Goal: Communication & Community: Answer question/provide support

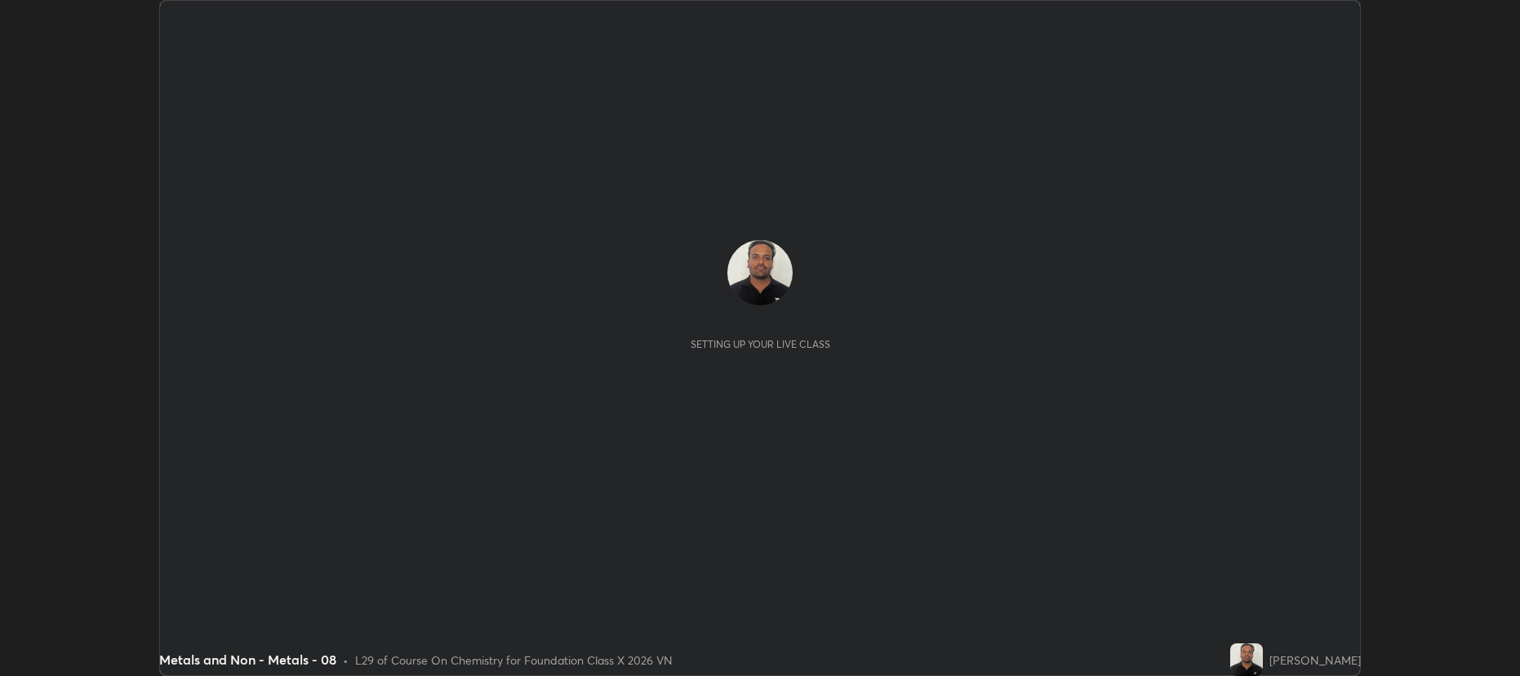
scroll to position [676, 1519]
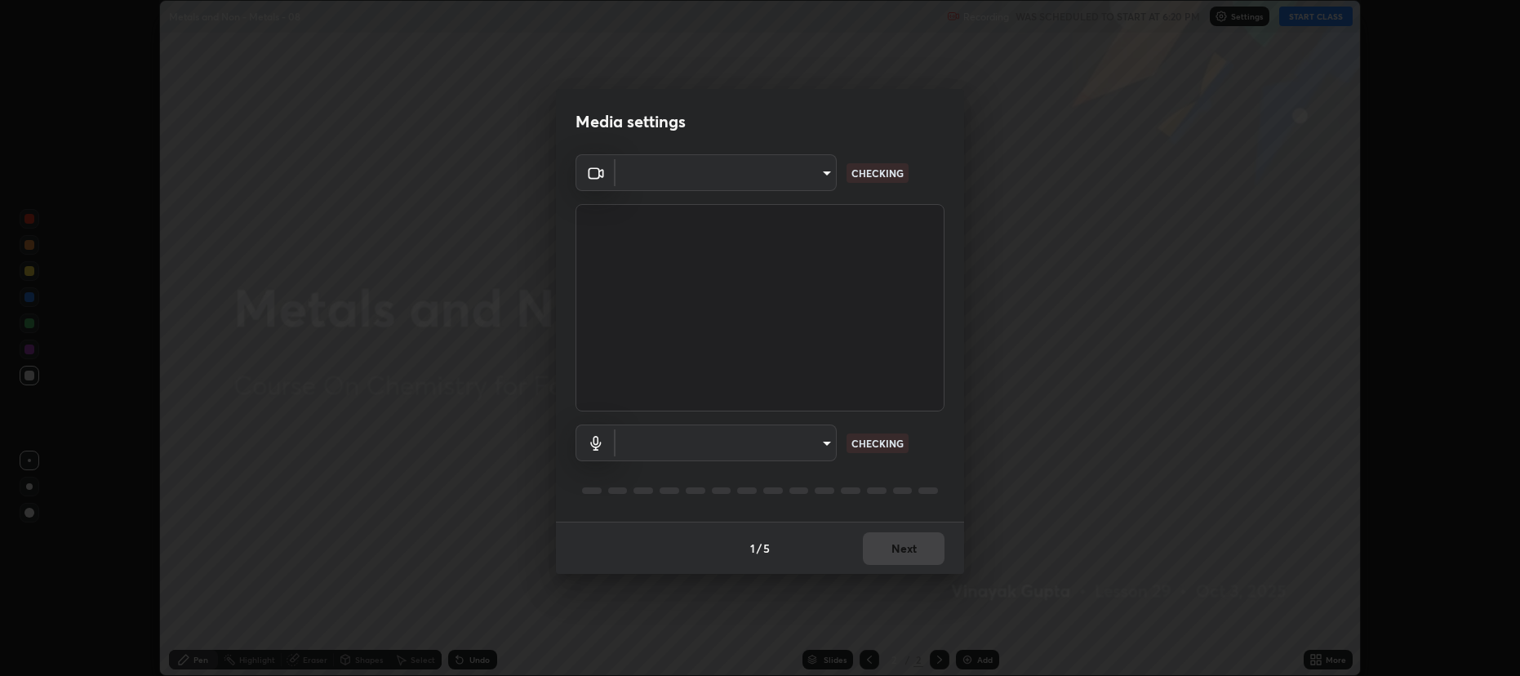
type input "2a561c120c3220b2f8b99532909308587796bda8d732d287aca83a6dd182eb89"
type input "4248022660fb31bfe16568b74ac375d69b7b1dc60cb96e3dcbfb7e6c121d0d47"
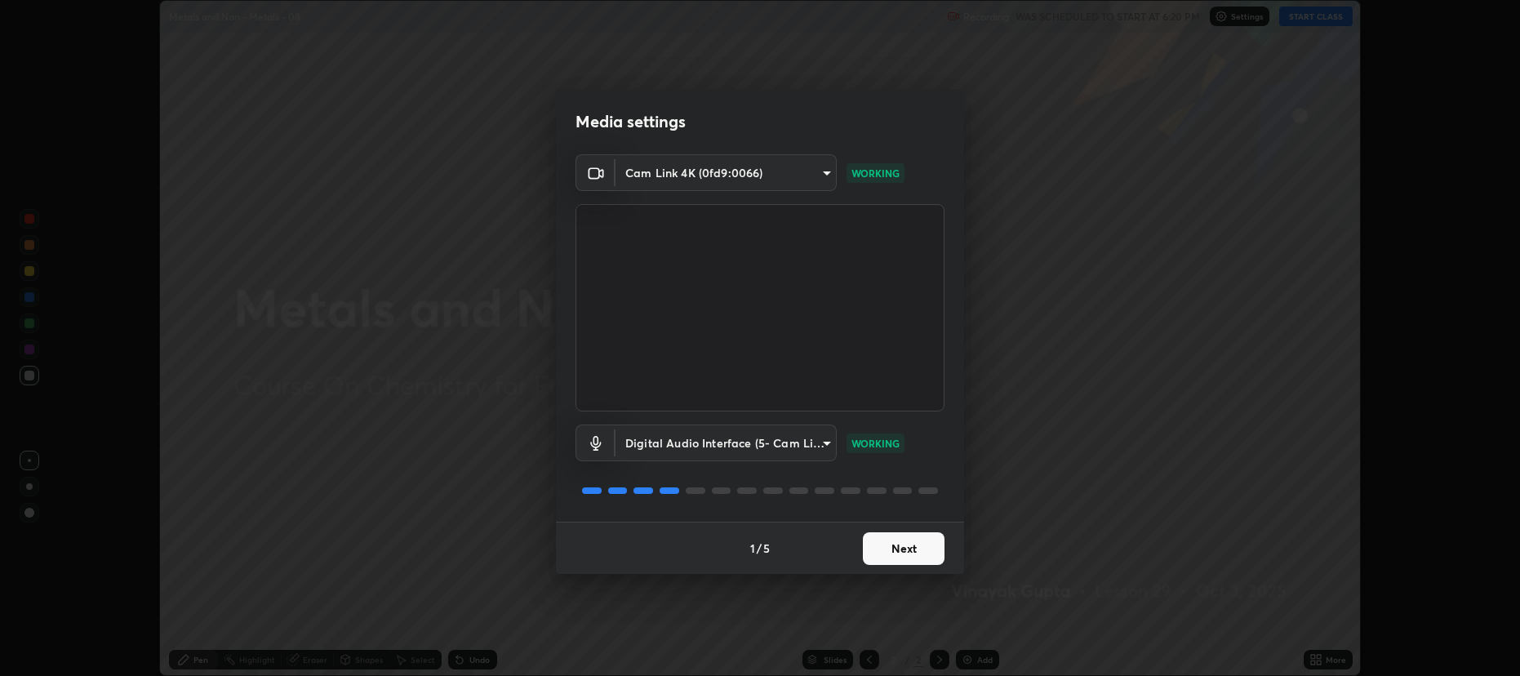
click at [901, 548] on button "Next" at bounding box center [904, 548] width 82 height 33
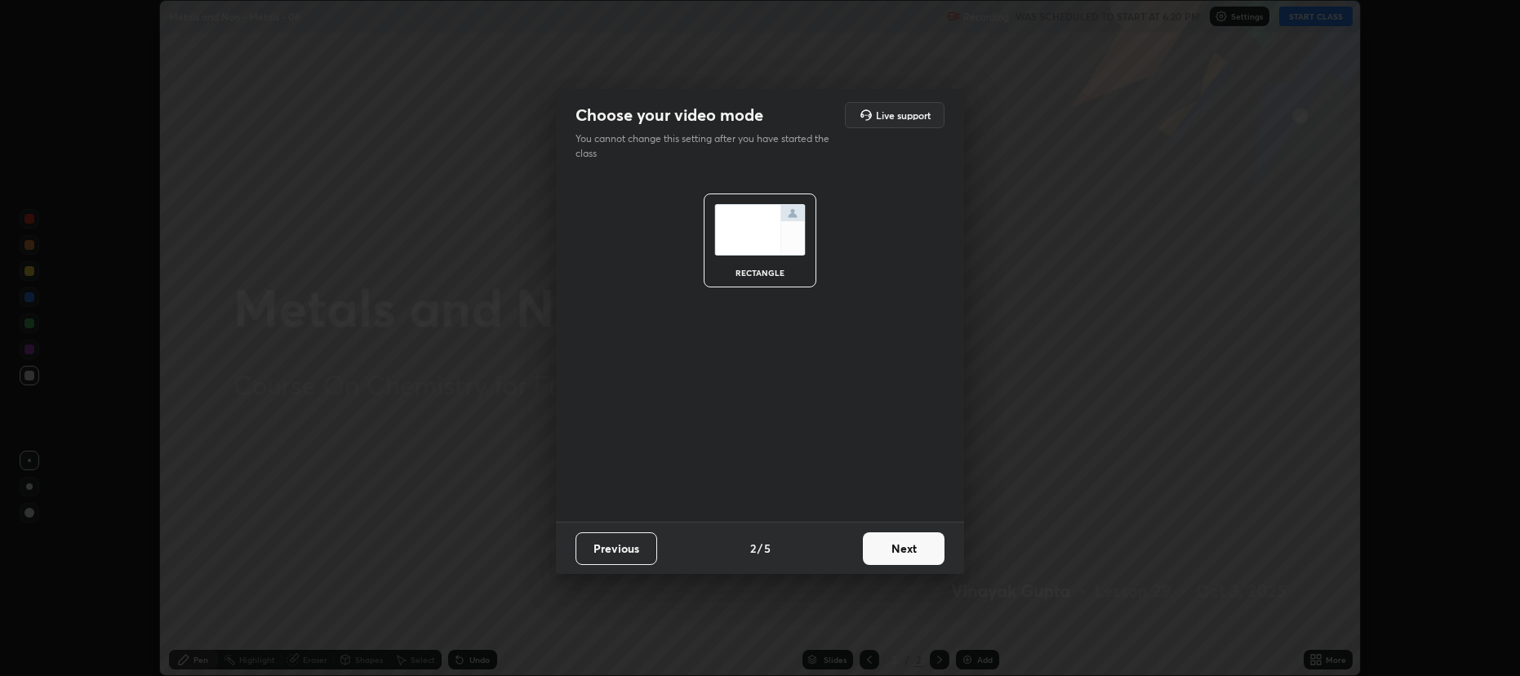
click at [902, 544] on button "Next" at bounding box center [904, 548] width 82 height 33
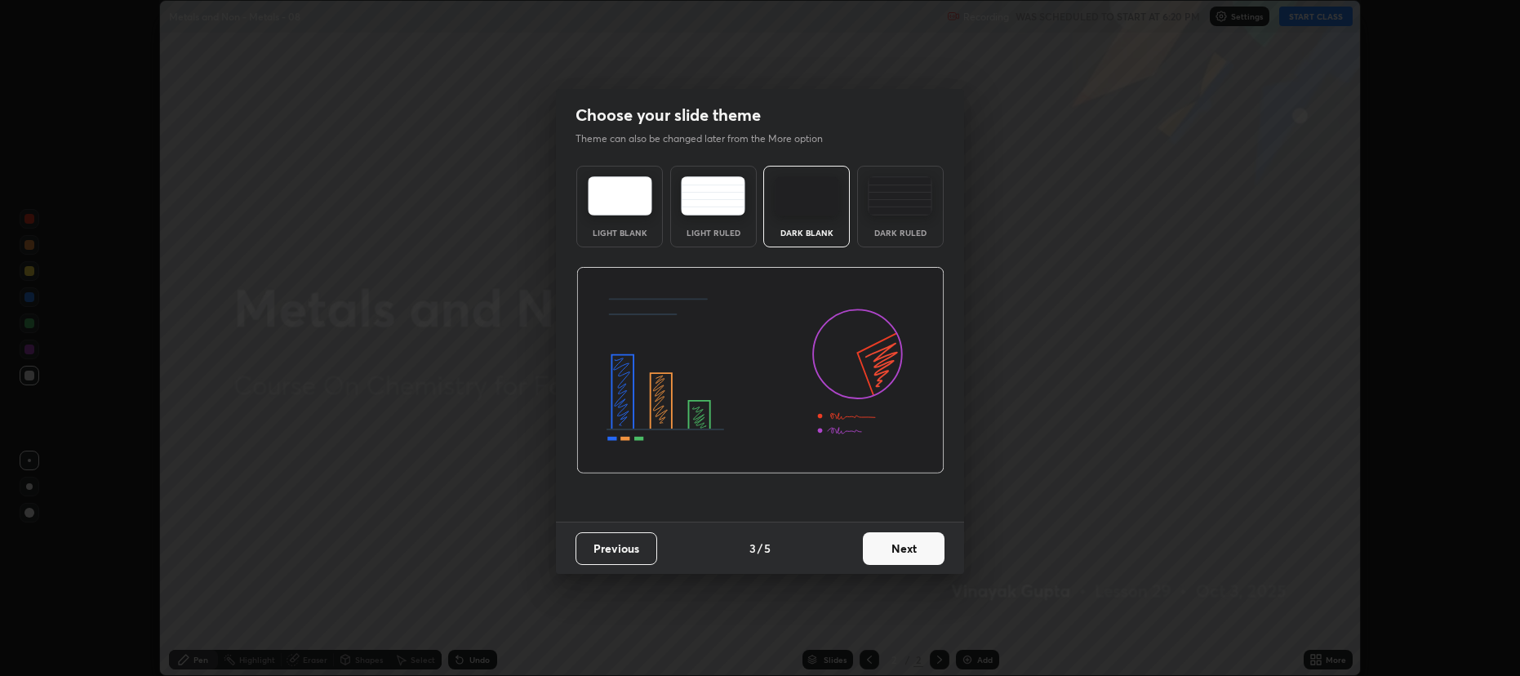
click at [903, 540] on button "Next" at bounding box center [904, 548] width 82 height 33
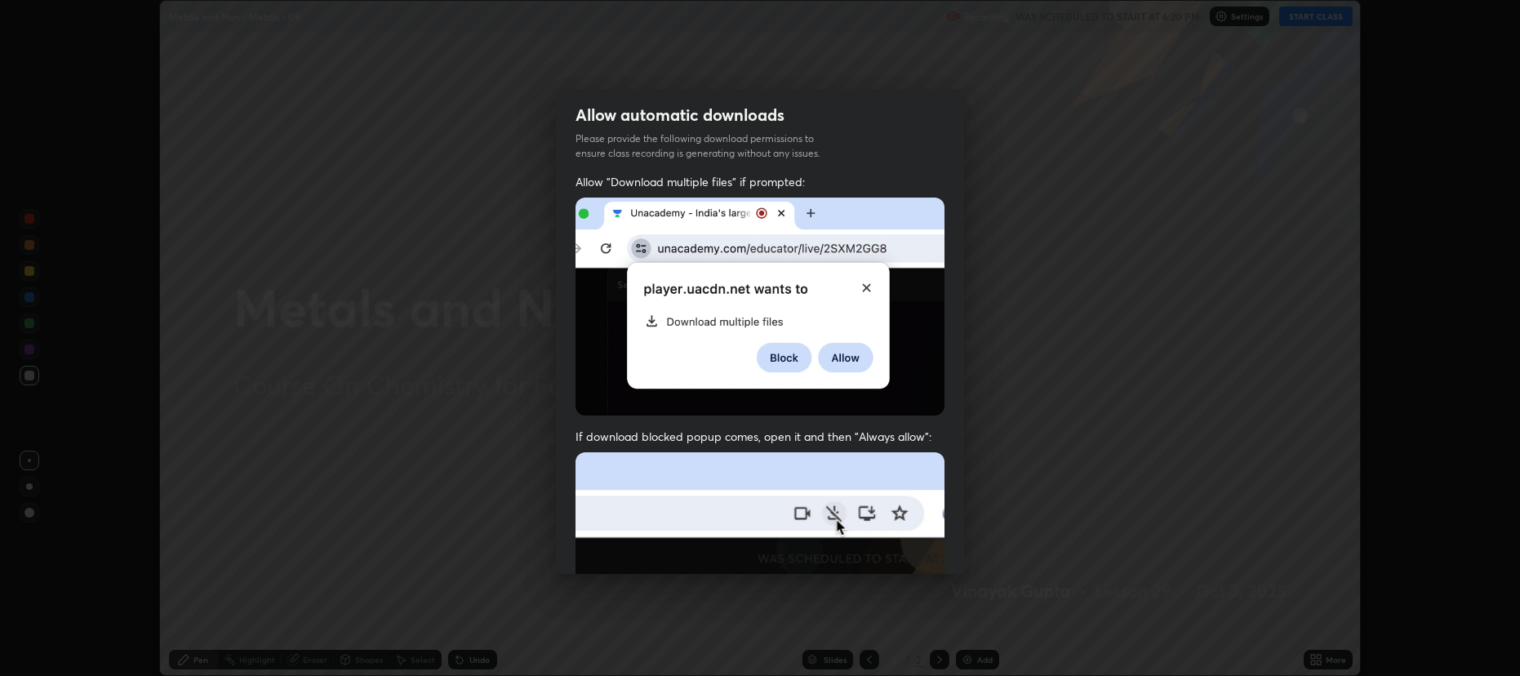
click at [902, 542] on img at bounding box center [759, 630] width 369 height 357
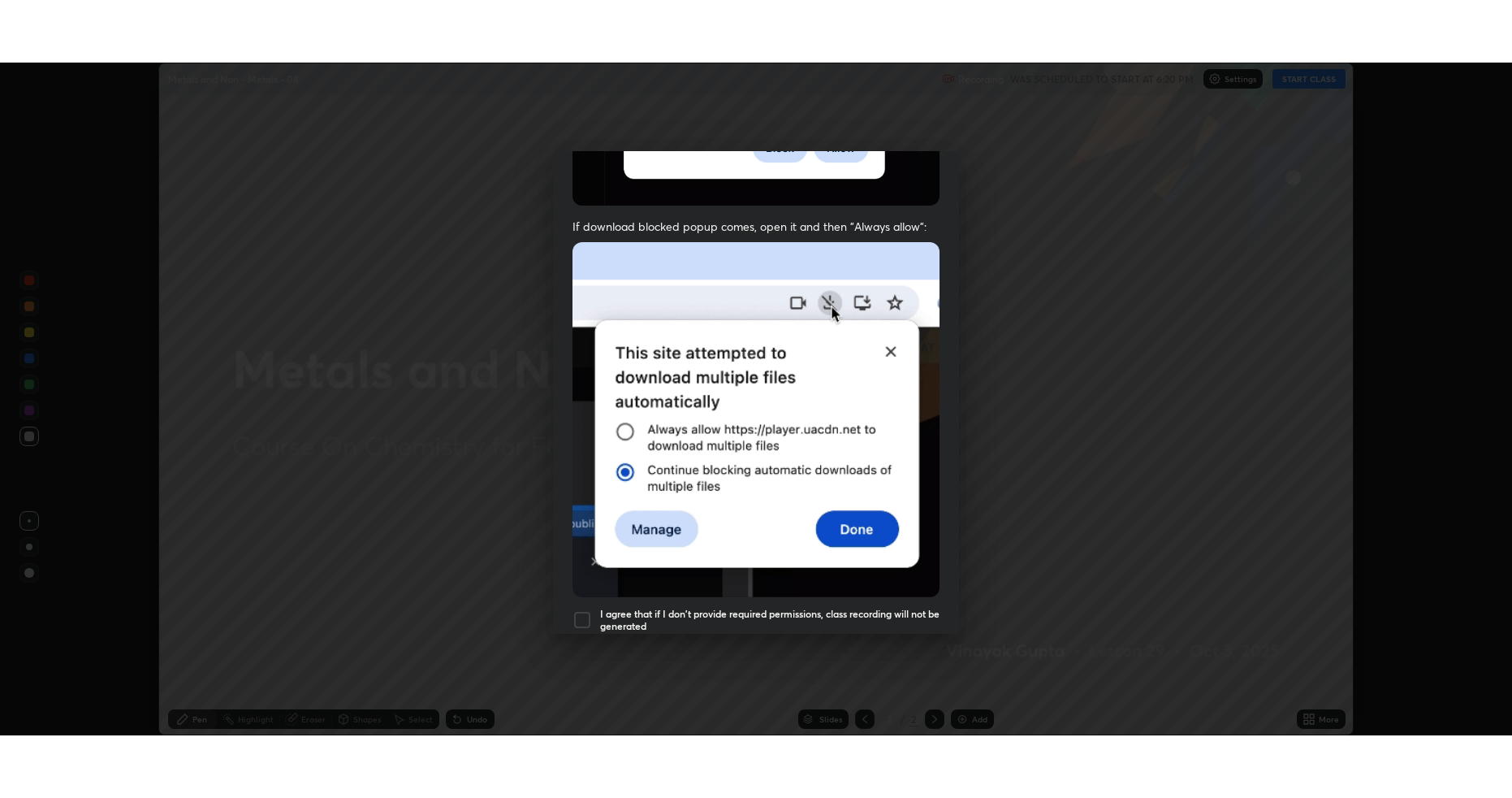
scroll to position [329, 0]
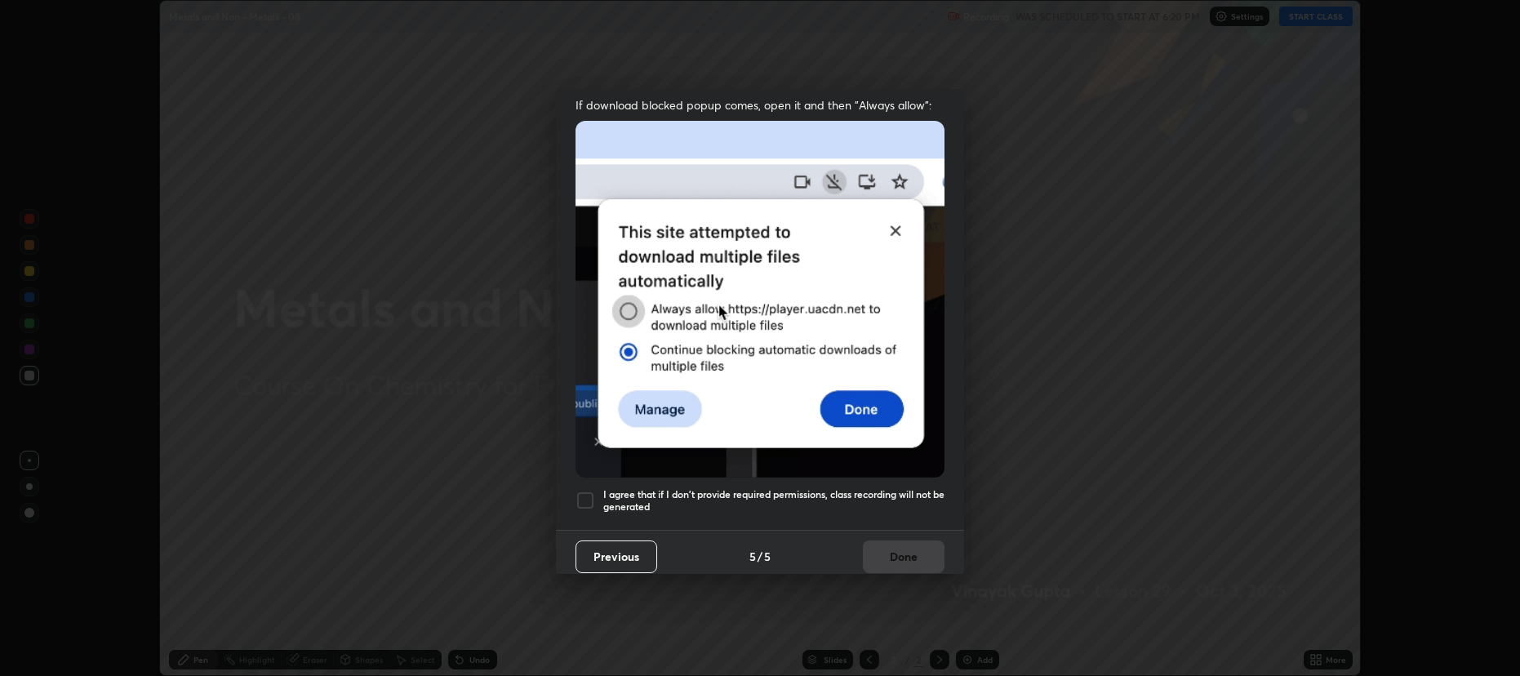
click at [802, 488] on h5 "I agree that if I don't provide required permissions, class recording will not …" at bounding box center [773, 500] width 341 height 25
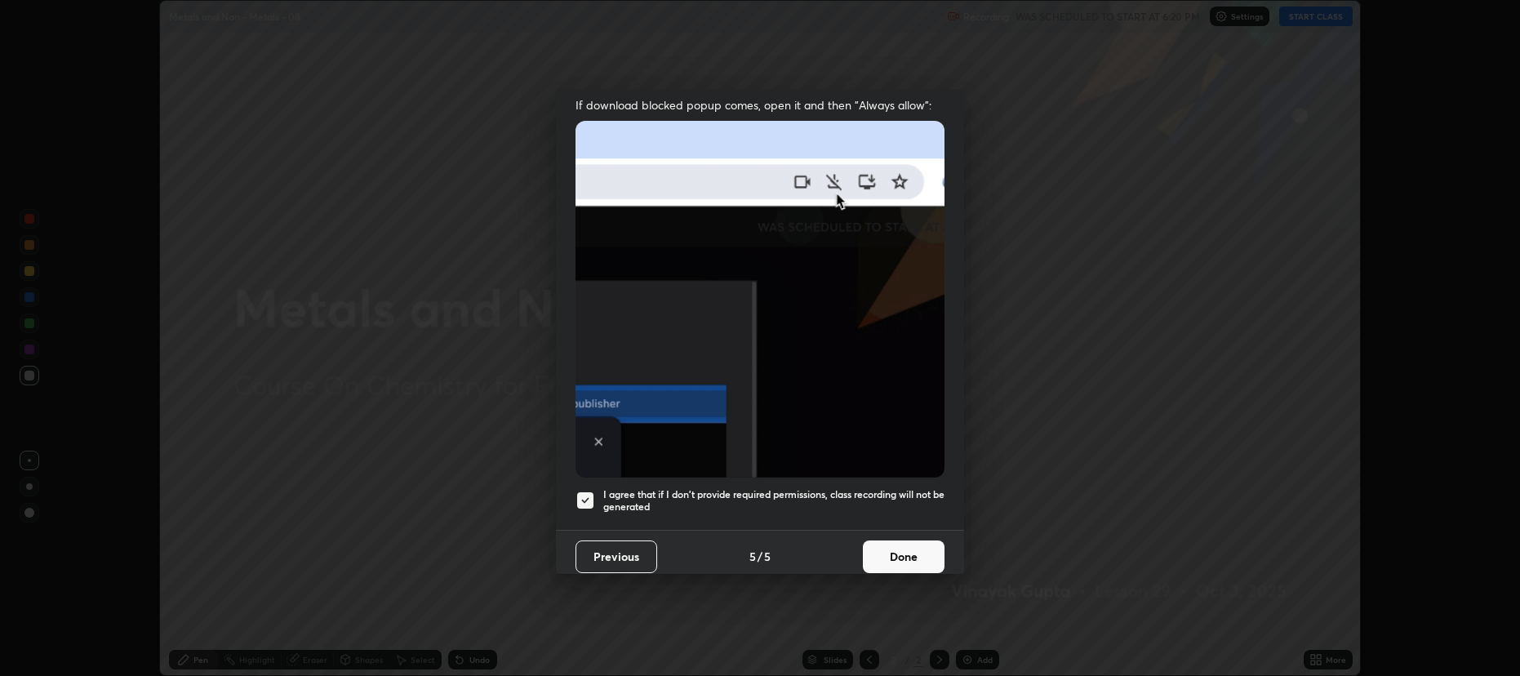
click at [909, 540] on button "Done" at bounding box center [904, 556] width 82 height 33
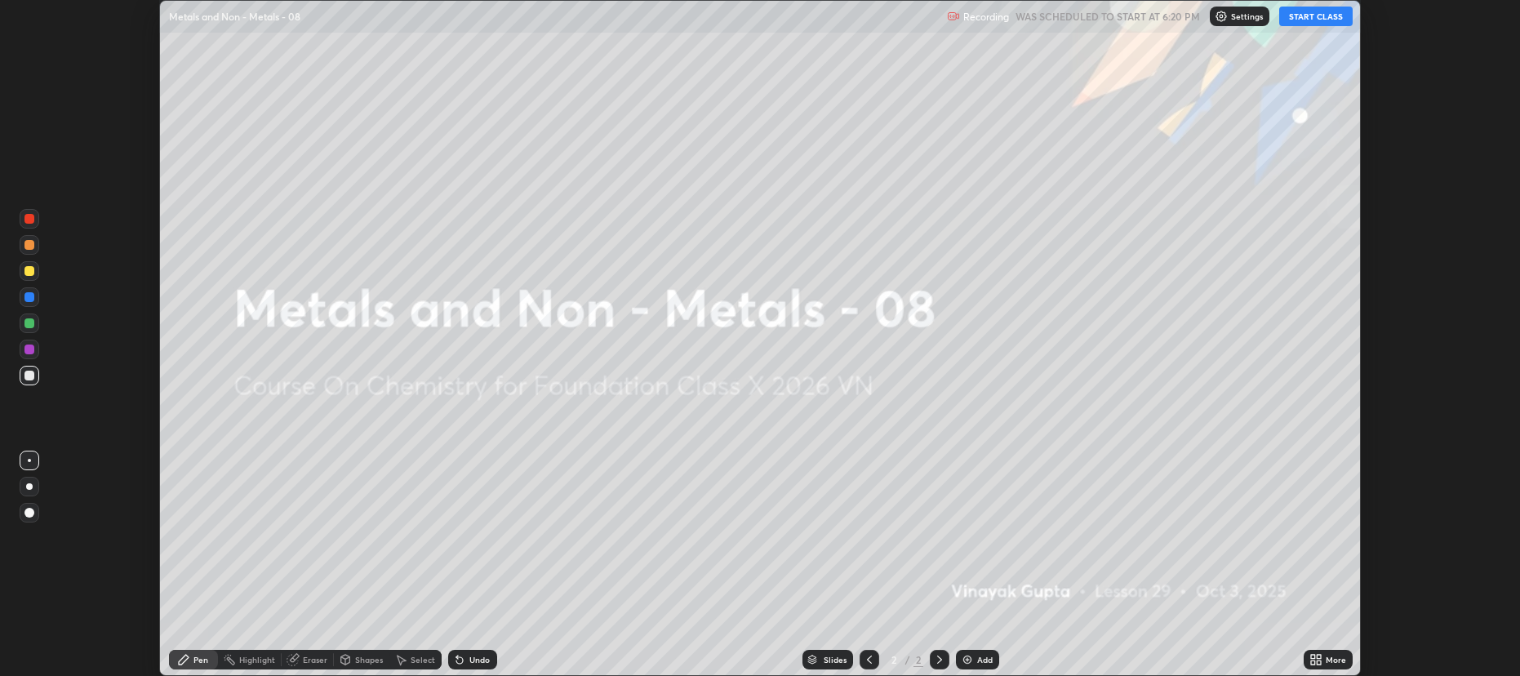
click at [1304, 658] on div "More" at bounding box center [1328, 660] width 49 height 20
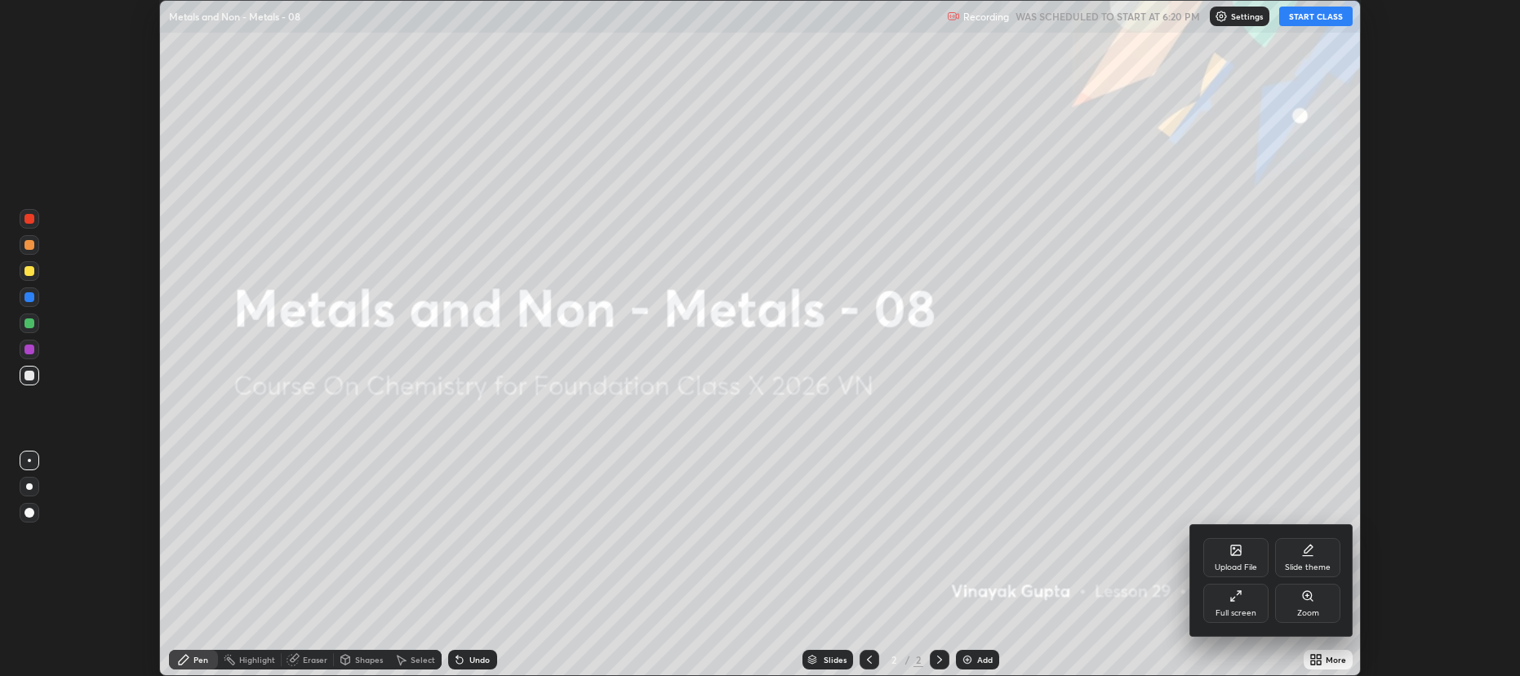
click at [1242, 602] on div "Full screen" at bounding box center [1235, 603] width 65 height 39
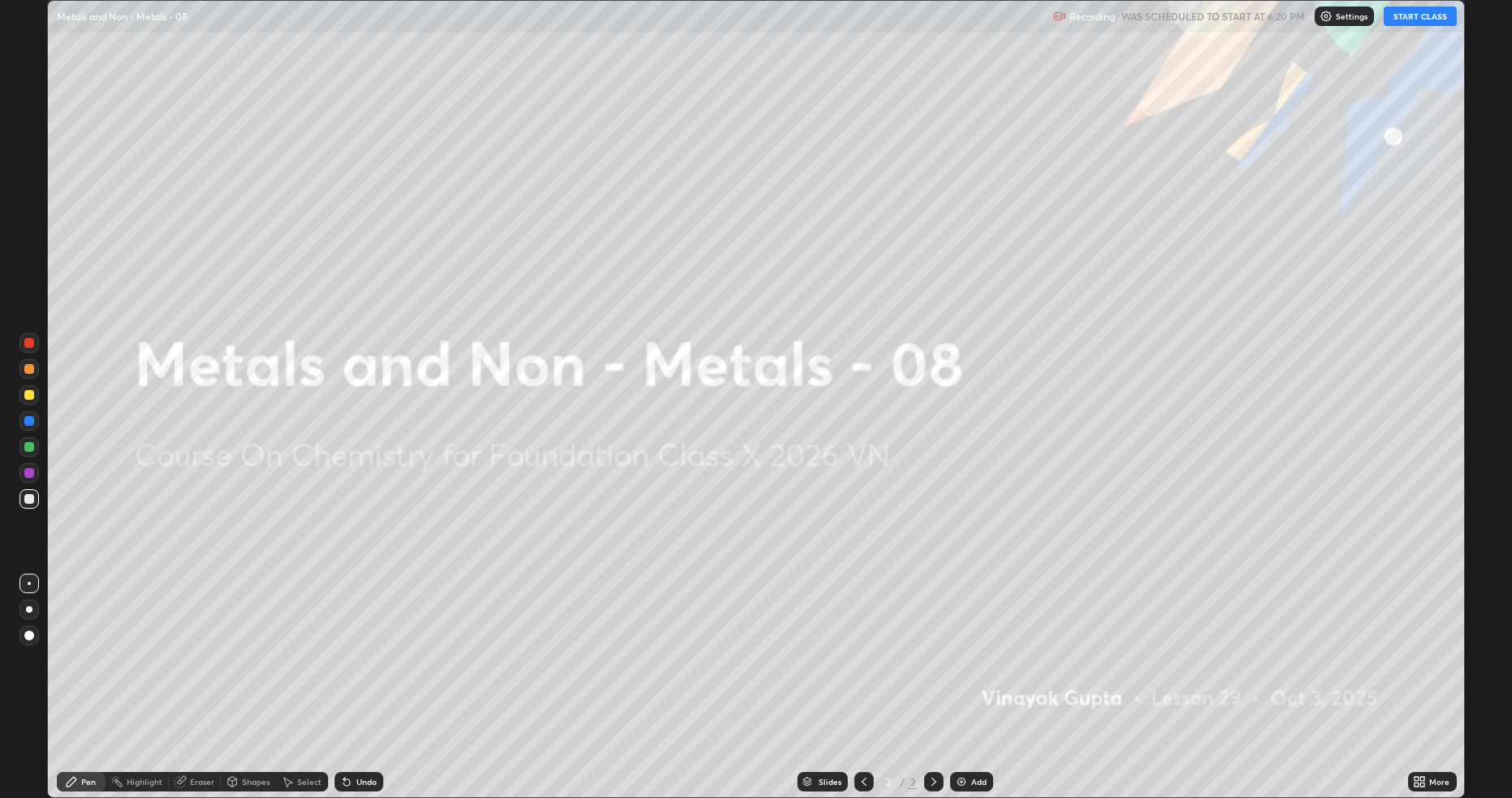
scroll to position [797, 1511]
click at [1429, 15] on button "START CLASS" at bounding box center [1419, 17] width 73 height 20
click at [971, 672] on div "Add" at bounding box center [971, 781] width 43 height 20
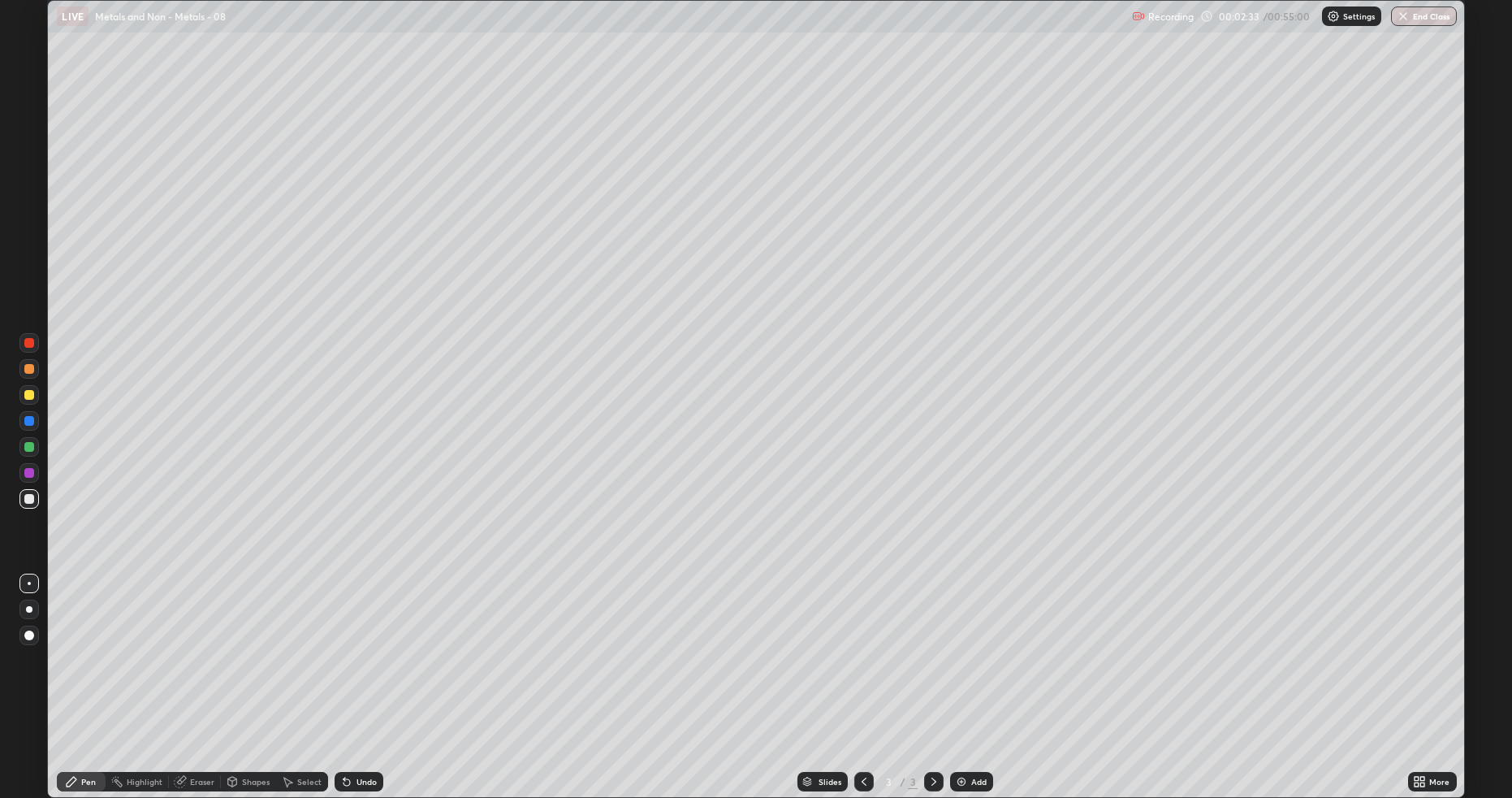
click at [356, 672] on div "Undo" at bounding box center [366, 781] width 20 height 8
click at [29, 396] on div at bounding box center [29, 395] width 10 height 10
click at [41, 499] on div at bounding box center [29, 499] width 26 height 26
click at [361, 672] on div "Undo" at bounding box center [366, 781] width 20 height 8
click at [359, 672] on div "Undo" at bounding box center [366, 781] width 20 height 8
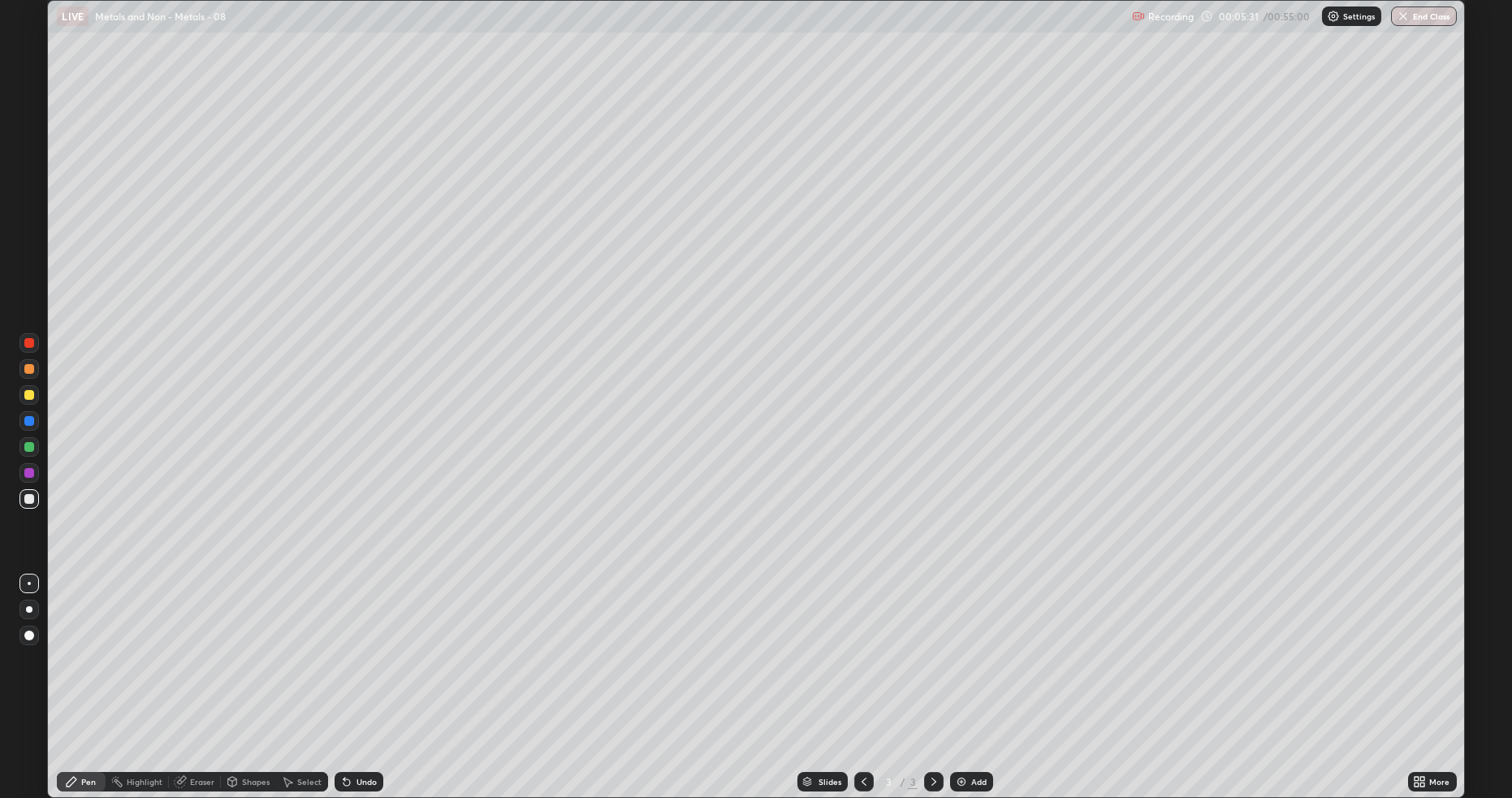
click at [371, 672] on div "Undo" at bounding box center [366, 781] width 20 height 8
click at [366, 672] on div "Undo" at bounding box center [366, 781] width 20 height 8
click at [26, 394] on div at bounding box center [29, 395] width 10 height 10
click at [966, 672] on img at bounding box center [961, 781] width 13 height 13
click at [27, 498] on div at bounding box center [29, 499] width 10 height 10
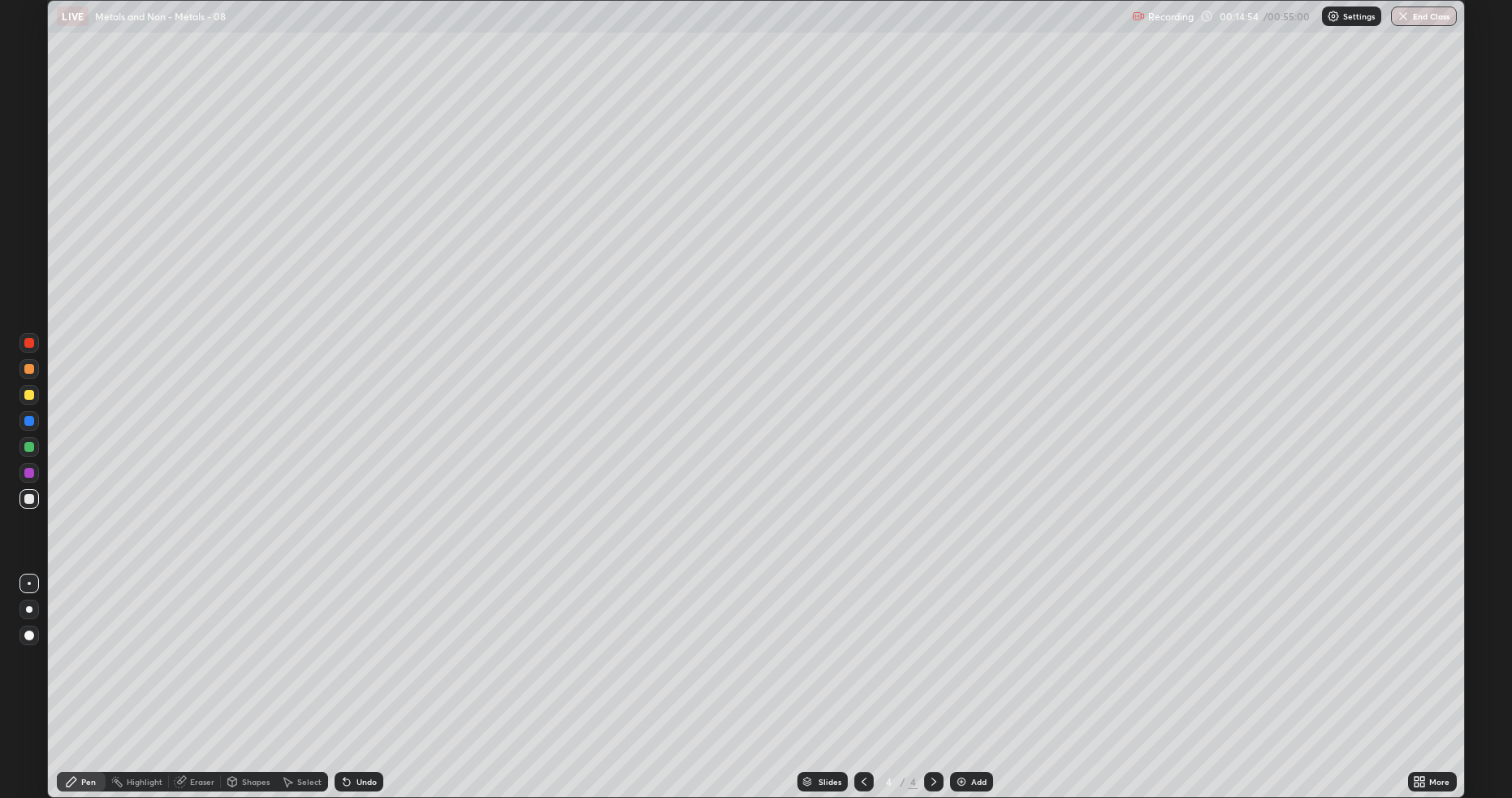
click at [33, 401] on div at bounding box center [30, 395] width 20 height 20
click at [32, 505] on div at bounding box center [30, 499] width 20 height 20
click at [29, 396] on div at bounding box center [29, 395] width 10 height 10
click at [967, 672] on div "Add" at bounding box center [971, 781] width 43 height 20
click at [361, 672] on div "Undo" at bounding box center [366, 781] width 20 height 8
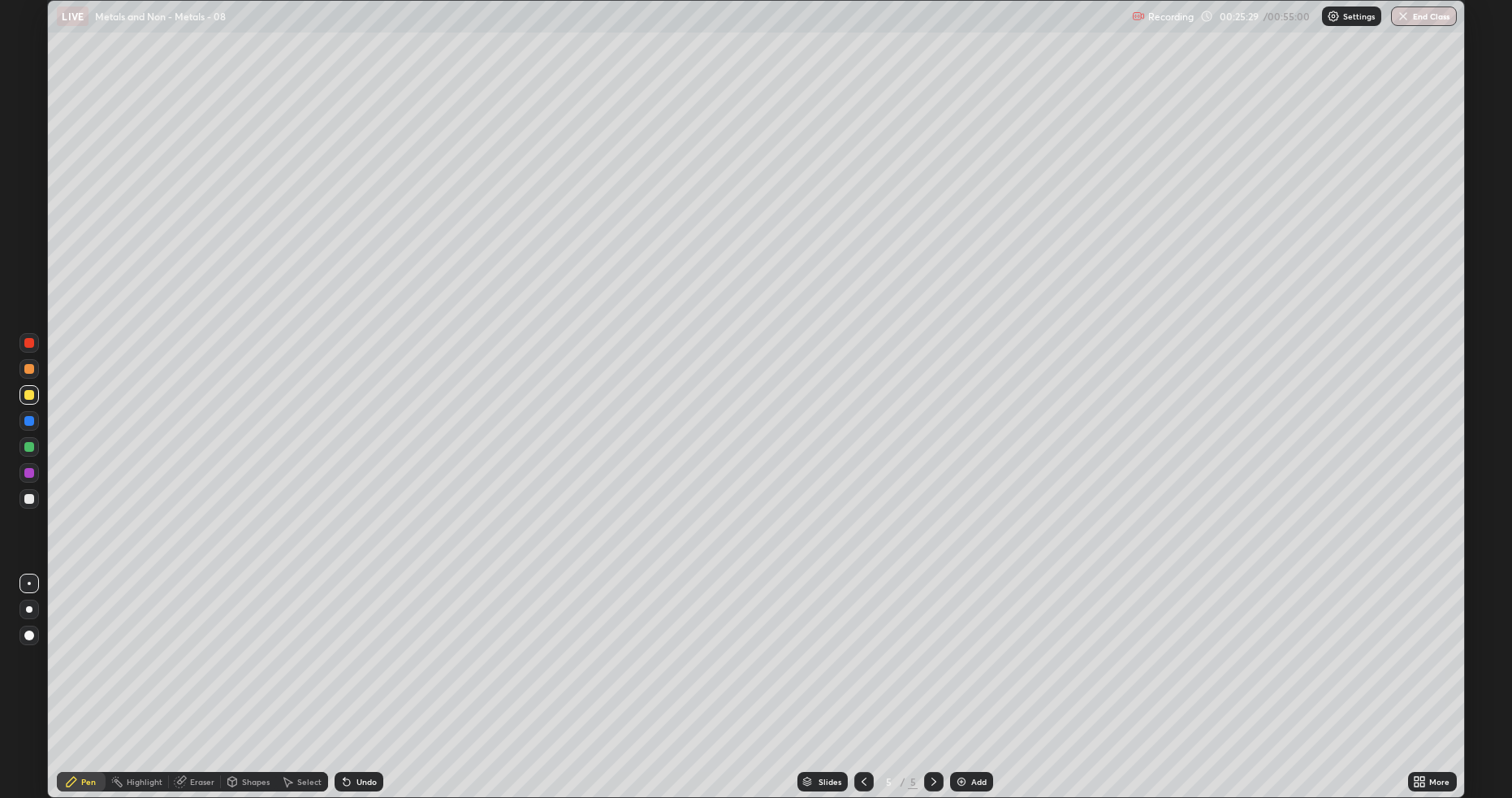
click at [24, 504] on div at bounding box center [30, 499] width 20 height 20
click at [34, 393] on div at bounding box center [30, 395] width 20 height 20
click at [29, 501] on div at bounding box center [29, 499] width 10 height 10
click at [357, 672] on div "Undo" at bounding box center [366, 781] width 20 height 8
click at [358, 672] on div "Undo" at bounding box center [366, 781] width 20 height 8
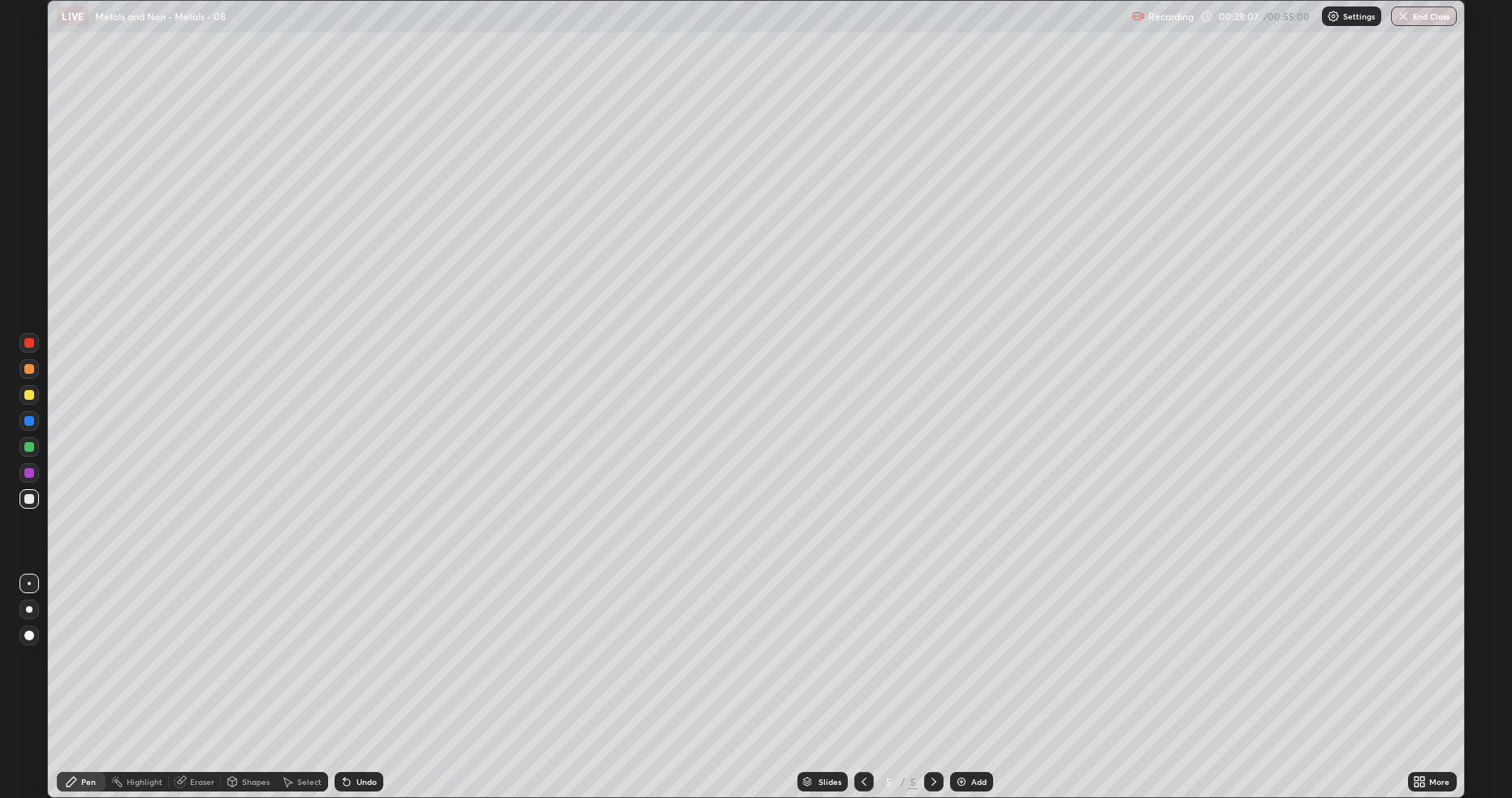
click at [360, 672] on div "Undo" at bounding box center [366, 781] width 20 height 8
click at [364, 672] on div "Undo" at bounding box center [366, 781] width 20 height 8
click at [369, 672] on div "Undo" at bounding box center [366, 781] width 20 height 8
click at [374, 672] on div "Undo" at bounding box center [358, 781] width 49 height 20
click at [361, 672] on div "Undo" at bounding box center [358, 781] width 49 height 20
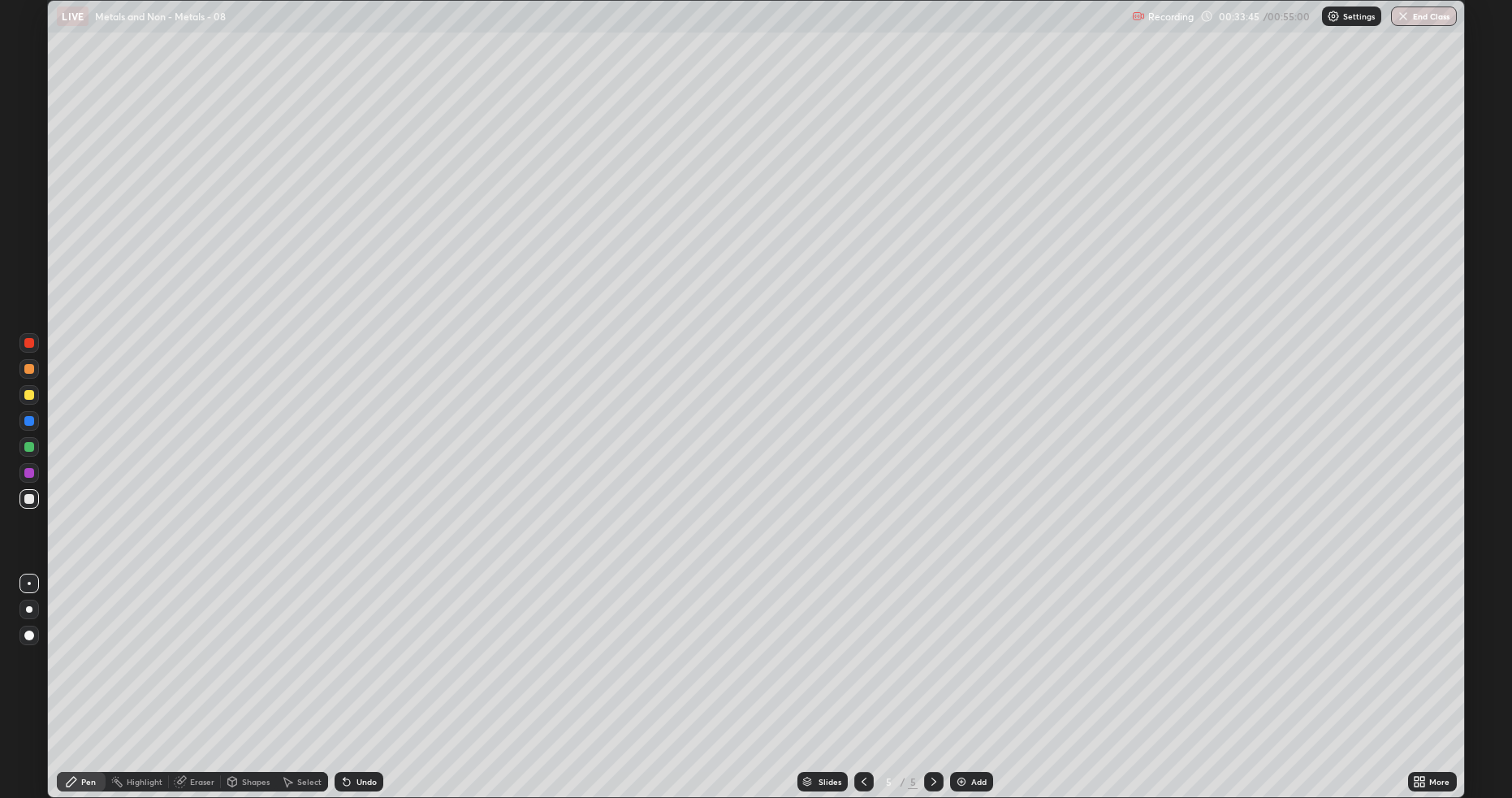
click at [861, 672] on icon at bounding box center [863, 781] width 13 height 13
click at [933, 672] on icon at bounding box center [933, 781] width 13 height 13
click at [969, 672] on div "Add" at bounding box center [971, 781] width 43 height 20
click at [24, 387] on div at bounding box center [30, 395] width 20 height 20
click at [31, 490] on div at bounding box center [30, 499] width 20 height 20
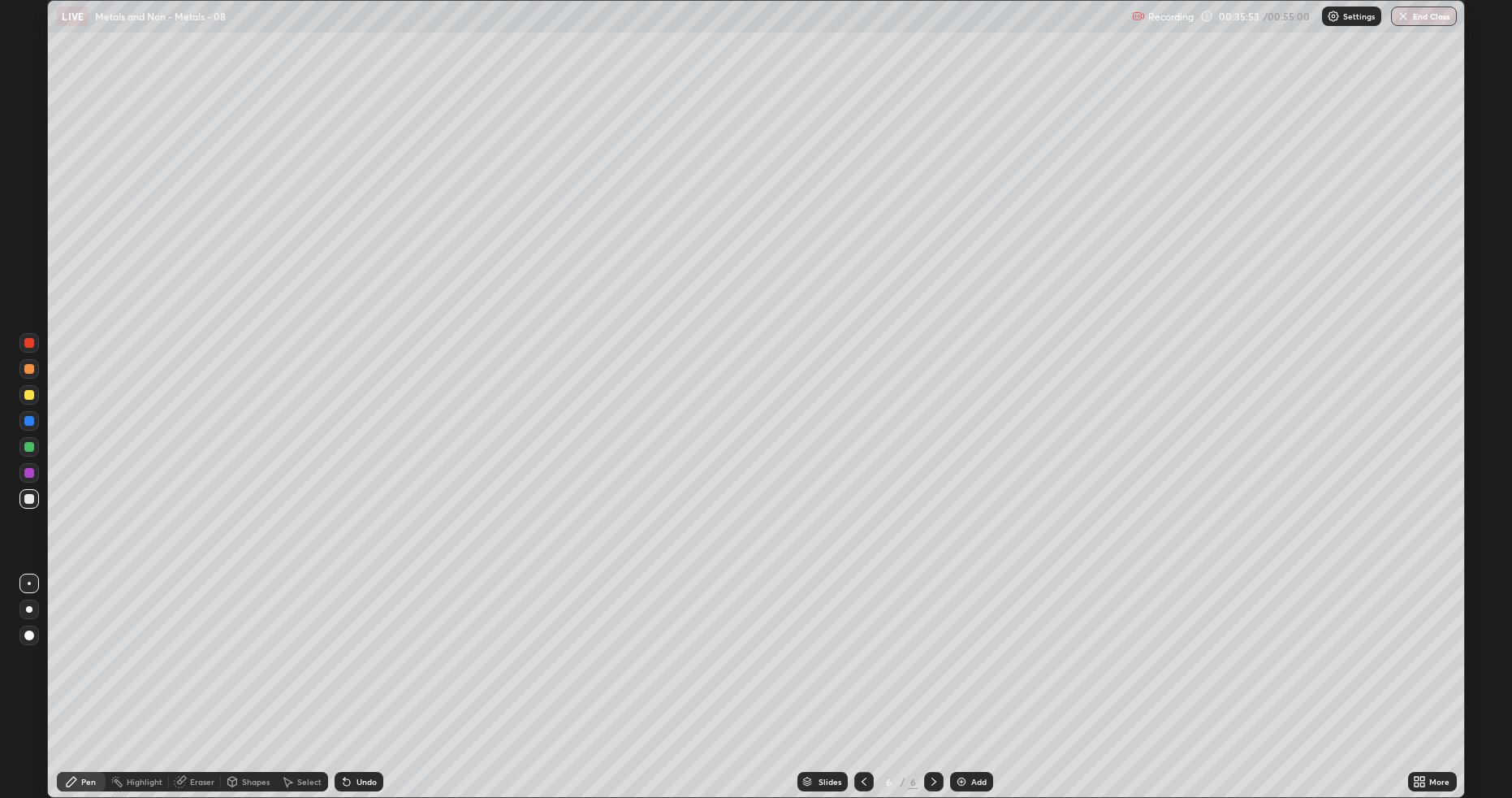
click at [858, 672] on icon at bounding box center [863, 781] width 13 height 13
click at [884, 672] on div "5" at bounding box center [888, 781] width 16 height 10
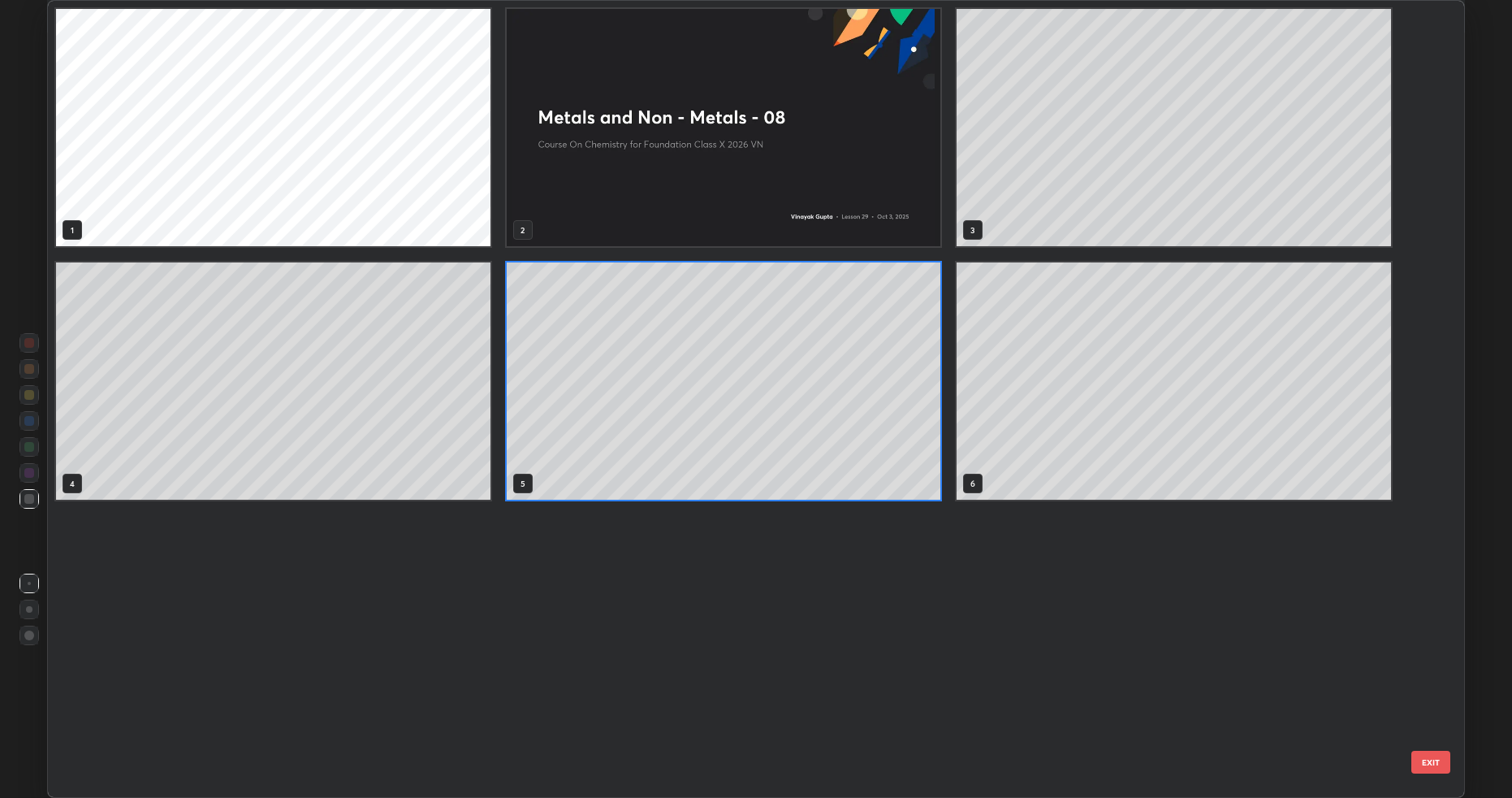
scroll to position [791, 1408]
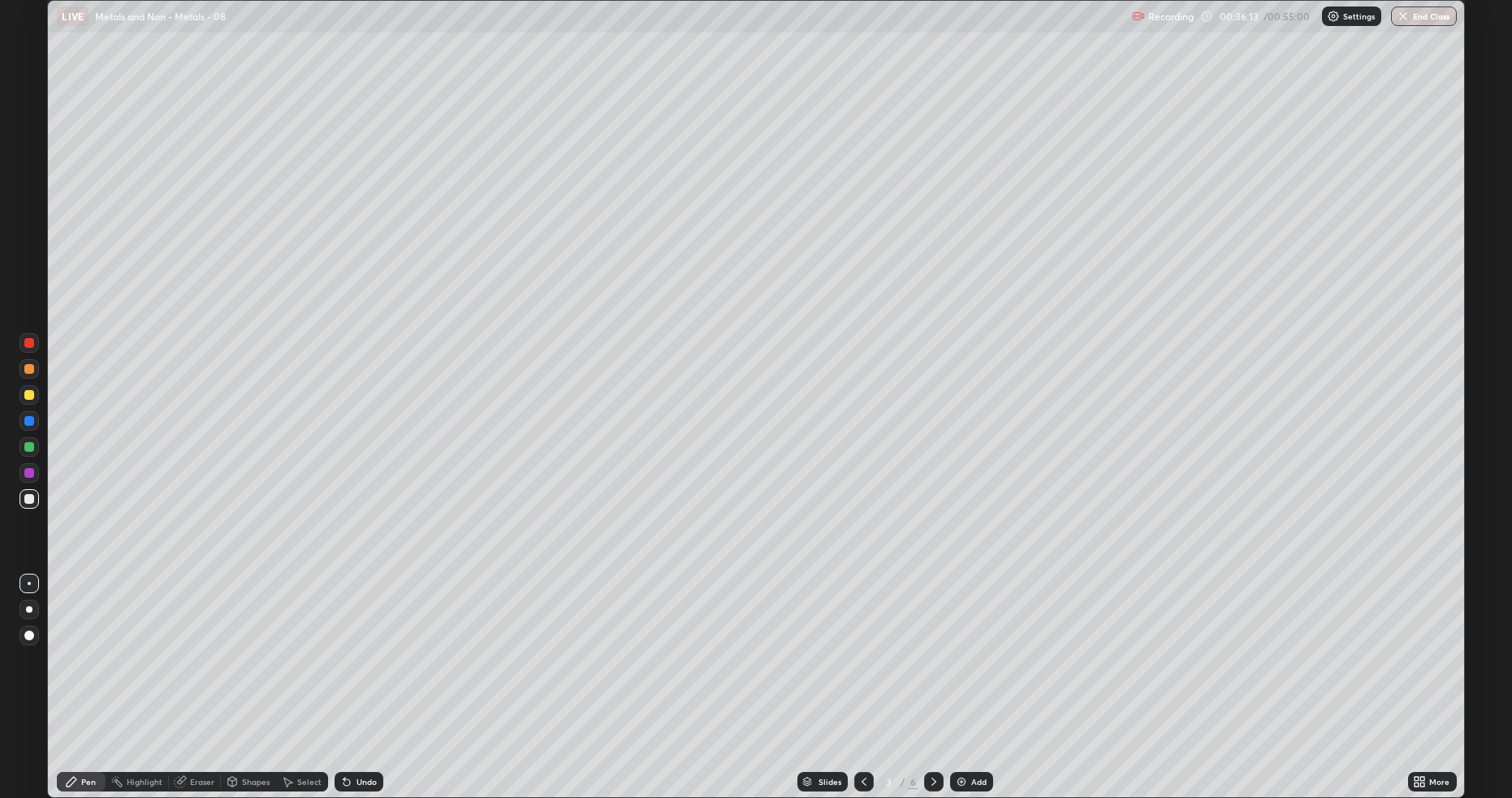
click at [927, 672] on icon at bounding box center [933, 781] width 13 height 13
click at [925, 672] on div at bounding box center [934, 781] width 20 height 20
click at [941, 672] on div at bounding box center [934, 781] width 20 height 20
click at [862, 672] on icon at bounding box center [863, 781] width 13 height 13
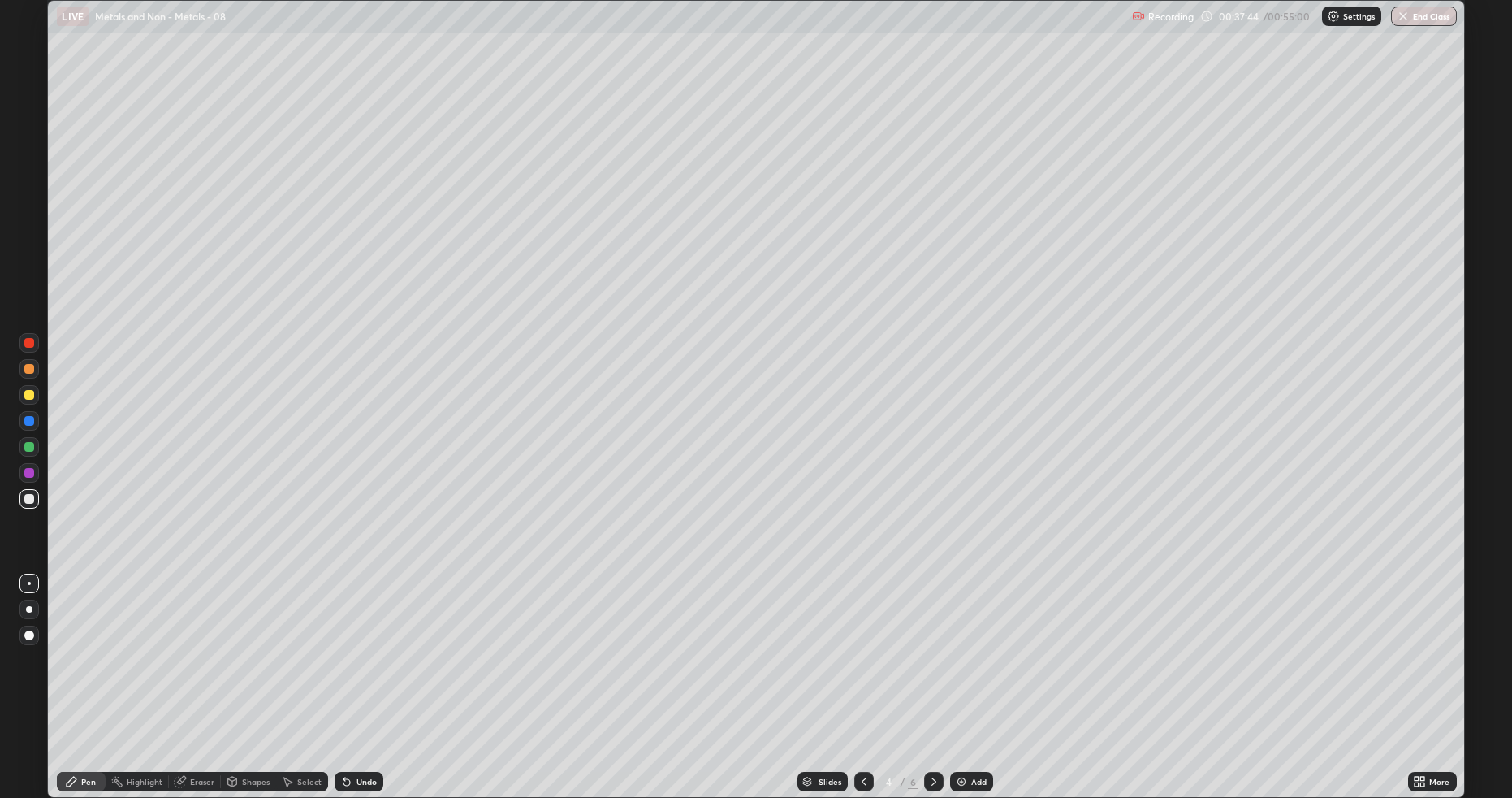
click at [868, 672] on div at bounding box center [864, 781] width 20 height 33
click at [942, 672] on div at bounding box center [934, 781] width 20 height 20
click at [933, 672] on icon at bounding box center [933, 781] width 13 height 13
click at [26, 393] on div at bounding box center [29, 395] width 10 height 10
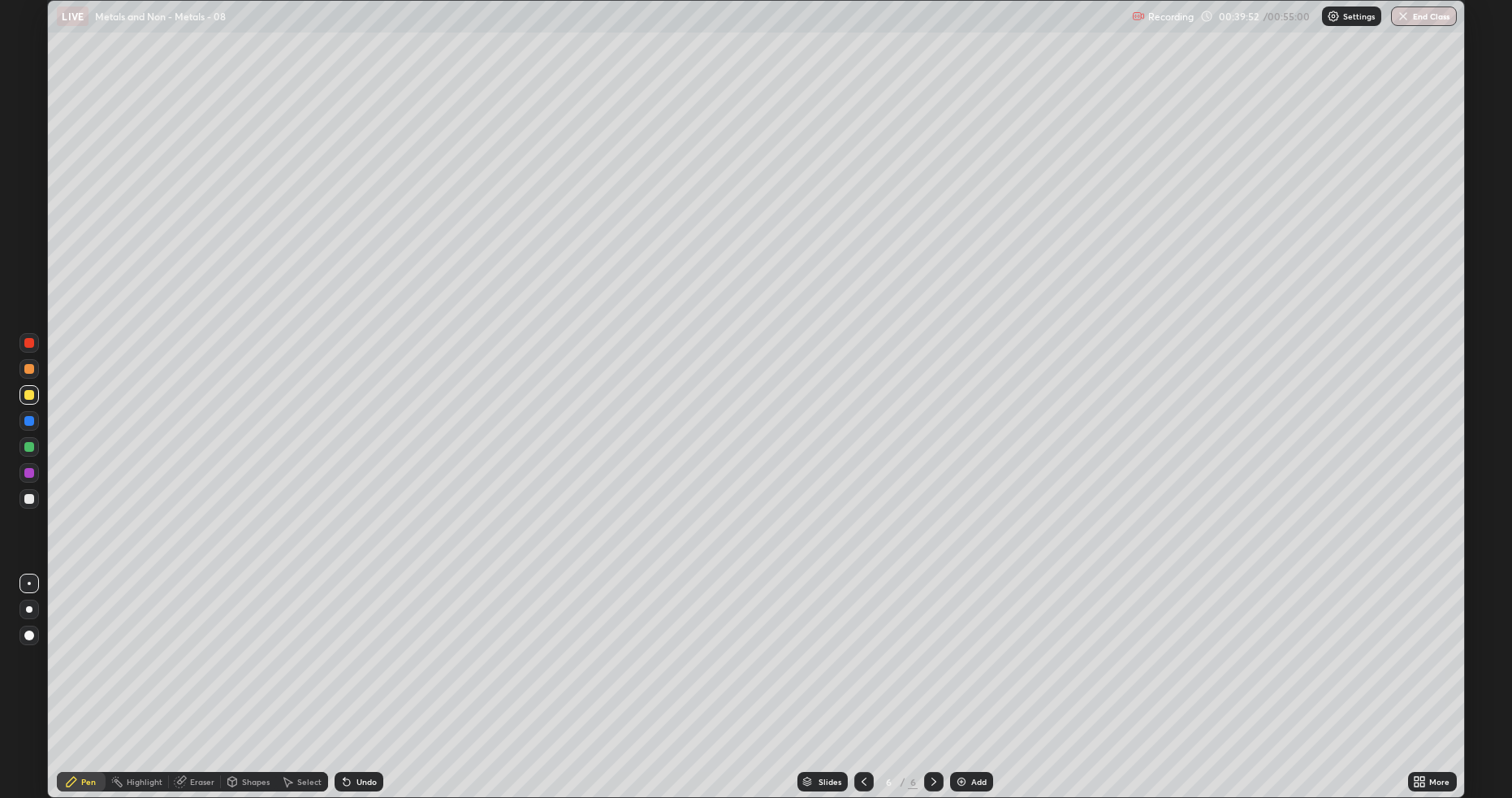
click at [994, 31] on div "LIVE Metals and Non - Metals - 08" at bounding box center [590, 16] width 1067 height 33
click at [987, 32] on div "LIVE Metals and Non - Metals - 08" at bounding box center [590, 16] width 1067 height 33
click at [385, 672] on div "Slides 6 / 6 Add" at bounding box center [894, 781] width 1024 height 33
click at [378, 672] on div "Undo" at bounding box center [358, 781] width 49 height 20
click at [372, 672] on div "Undo" at bounding box center [358, 781] width 49 height 20
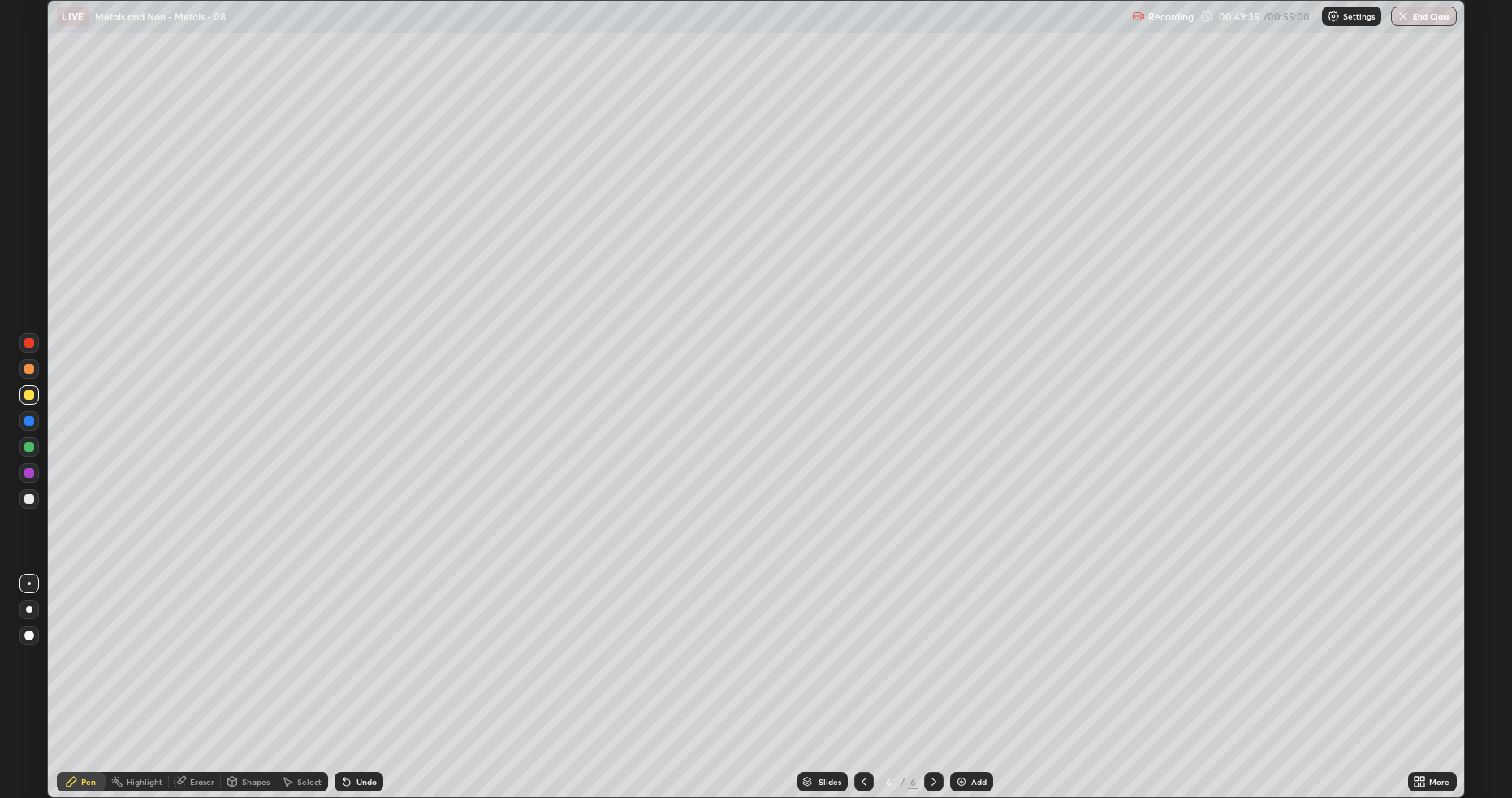
click at [1425, 21] on button "End Class" at bounding box center [1423, 17] width 66 height 20
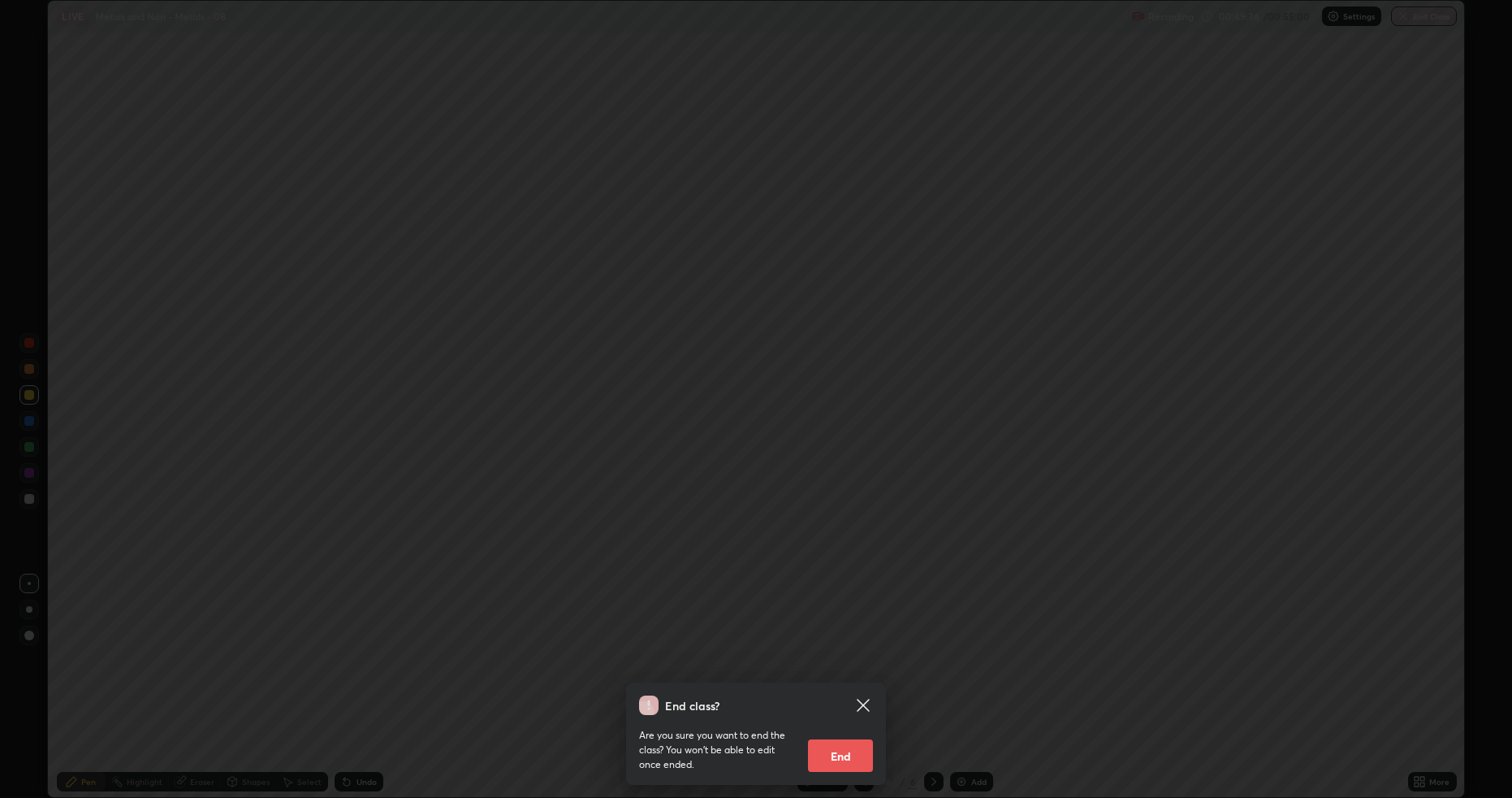
click at [847, 672] on button "End" at bounding box center [840, 755] width 65 height 33
